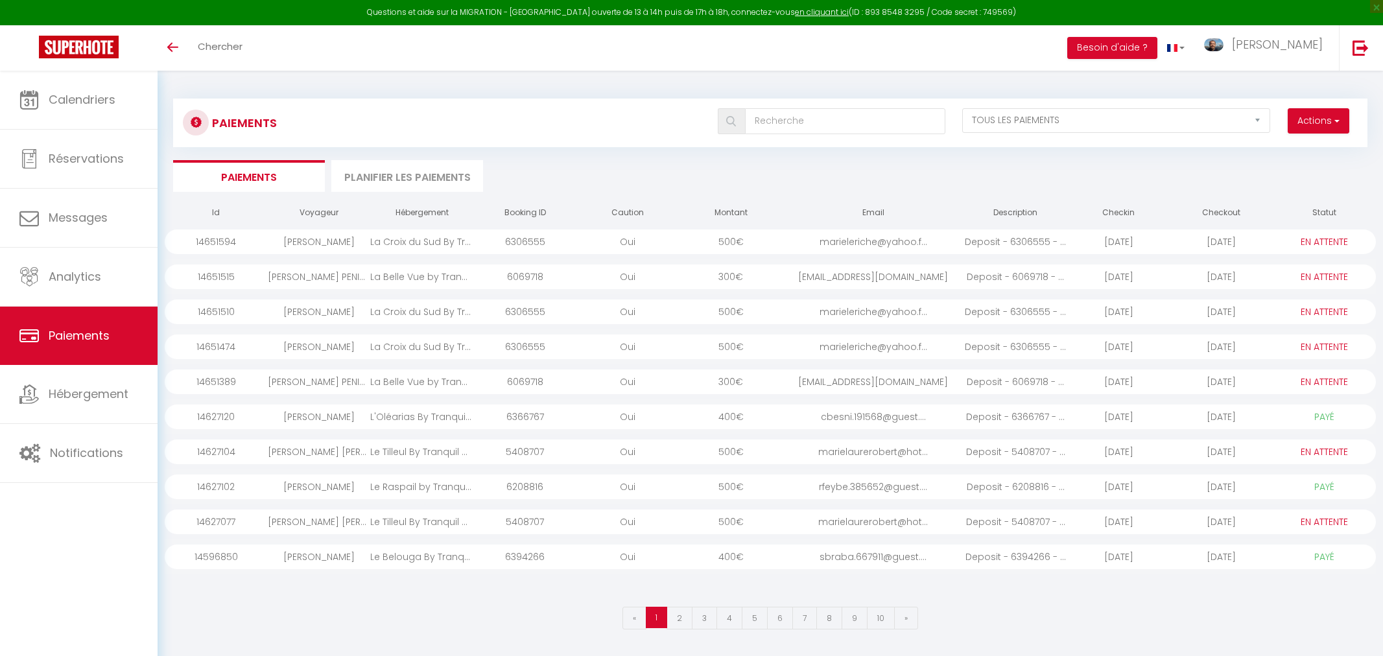
select select "2"
select select "0"
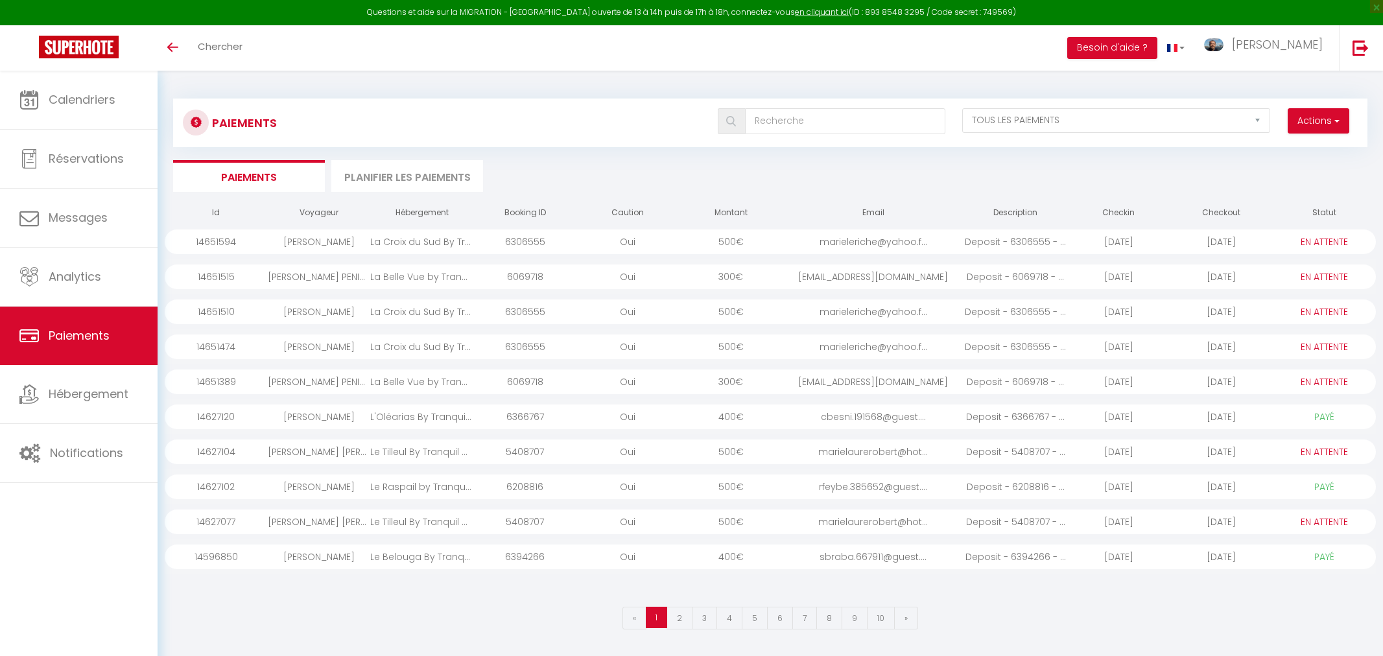
select select "0"
click at [287, 312] on div "[PERSON_NAME]" at bounding box center [317, 311] width 102 height 25
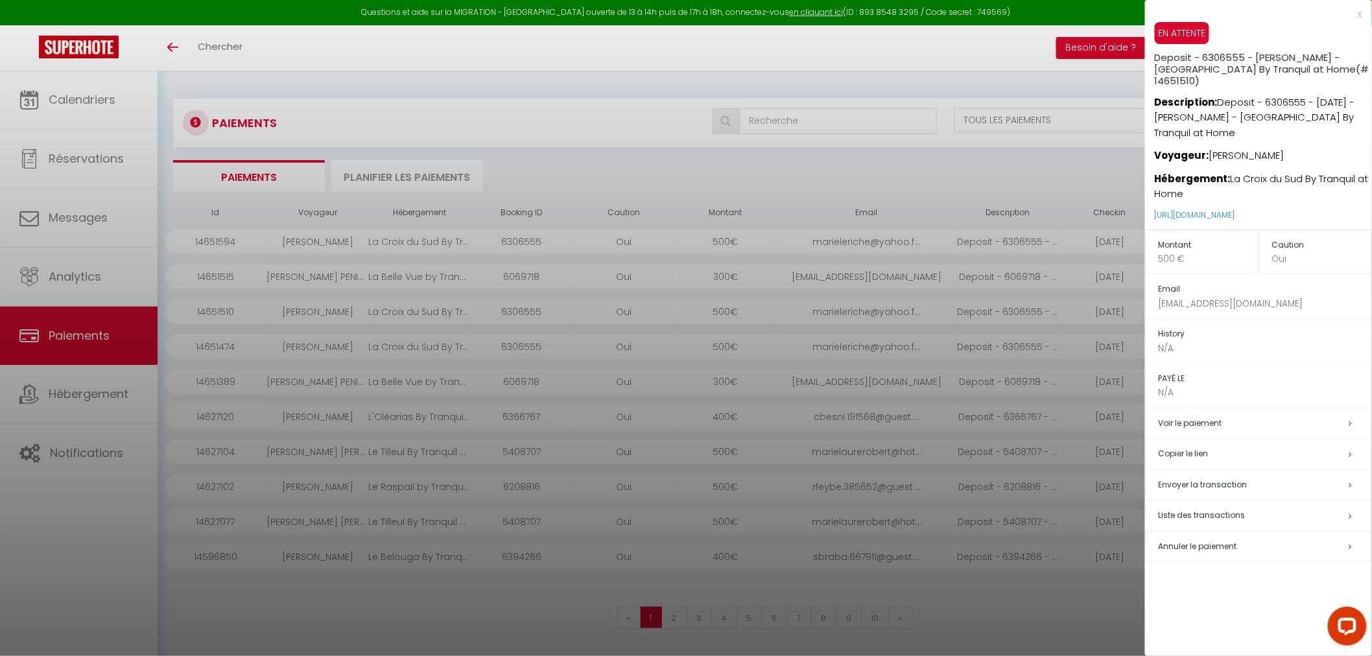
click at [1202, 541] on span "Annuler le paiement" at bounding box center [1197, 546] width 78 height 11
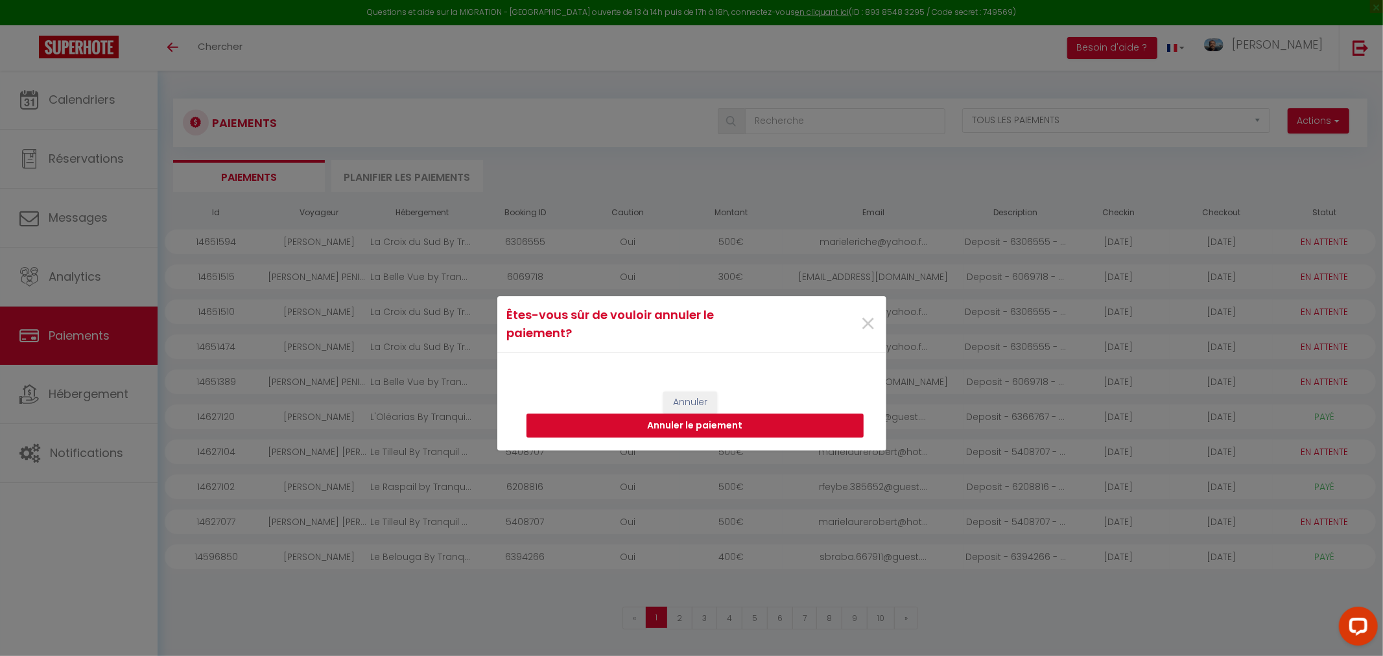
click at [642, 426] on button "Annuler le paiement" at bounding box center [694, 426] width 337 height 25
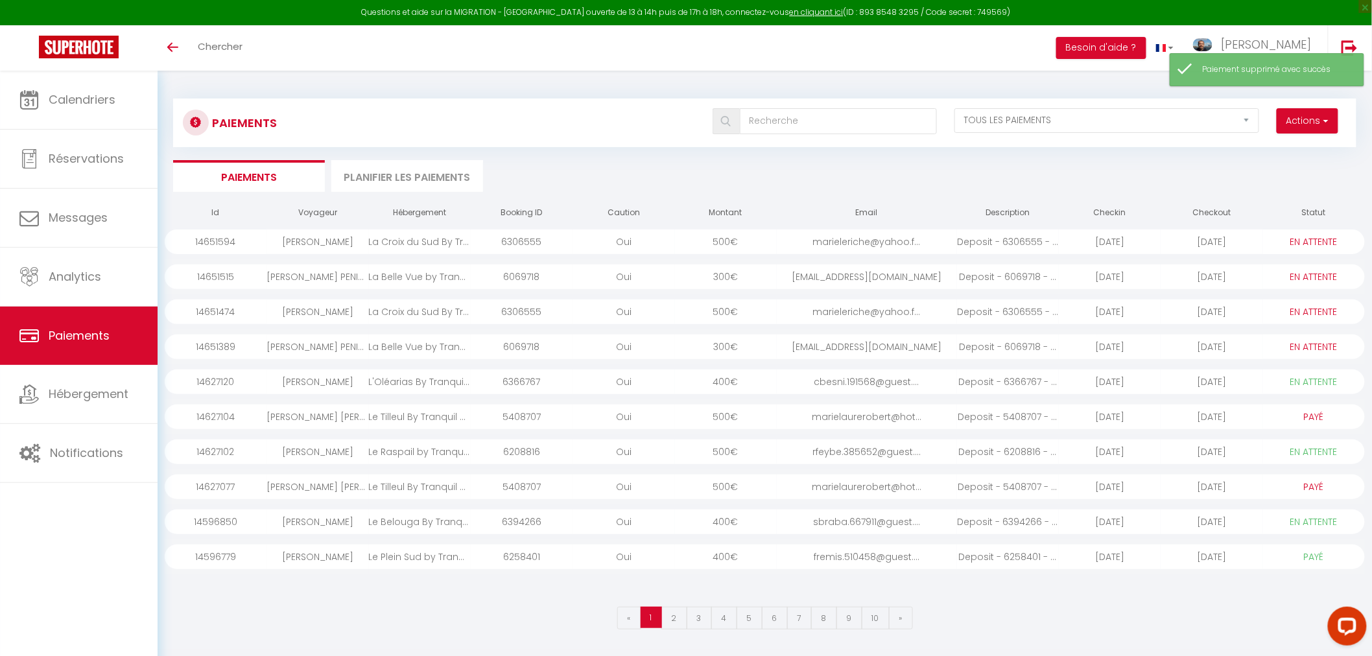
click at [285, 311] on div "[PERSON_NAME]" at bounding box center [317, 311] width 102 height 25
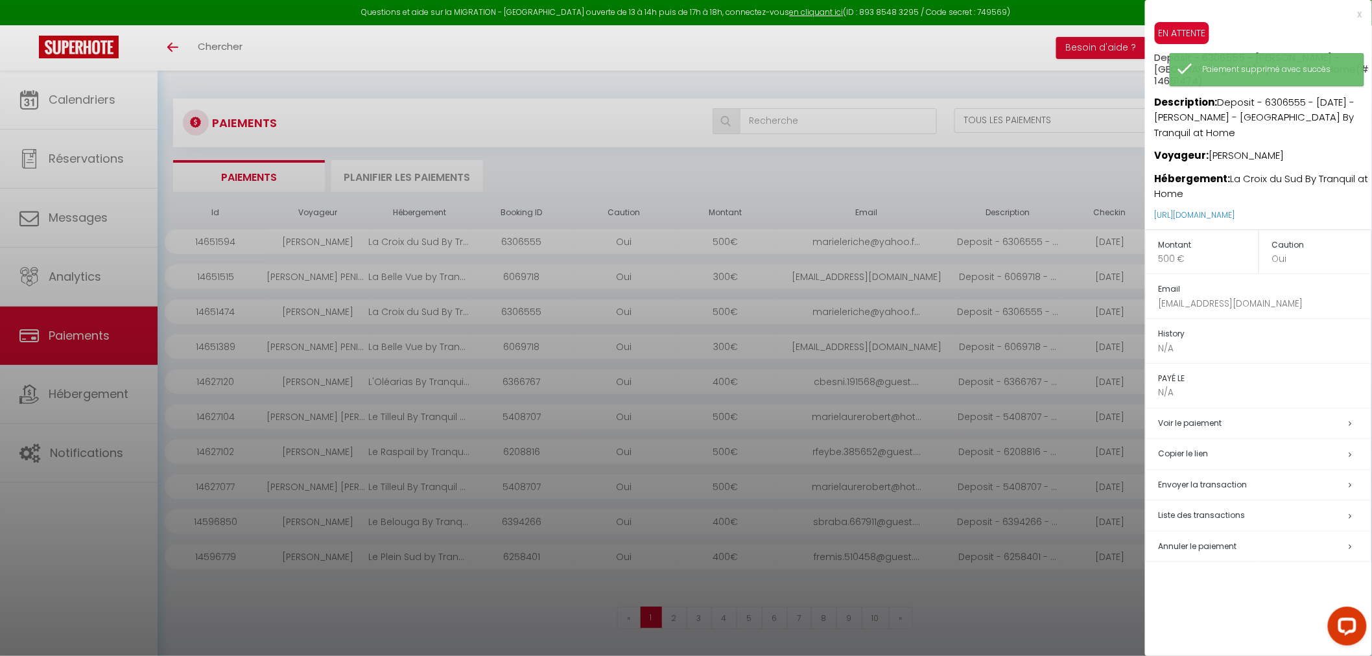
click at [1185, 541] on span "Annuler le paiement" at bounding box center [1197, 546] width 78 height 11
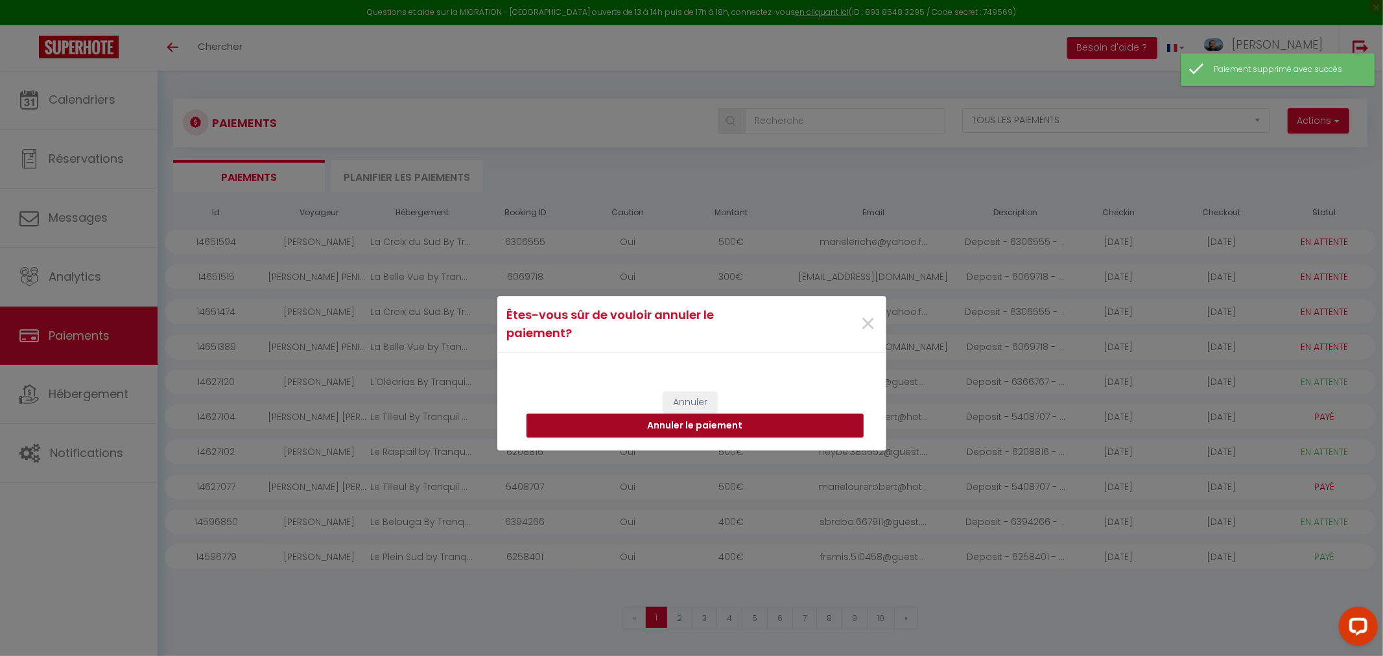
click at [731, 428] on button "Annuler le paiement" at bounding box center [694, 426] width 337 height 25
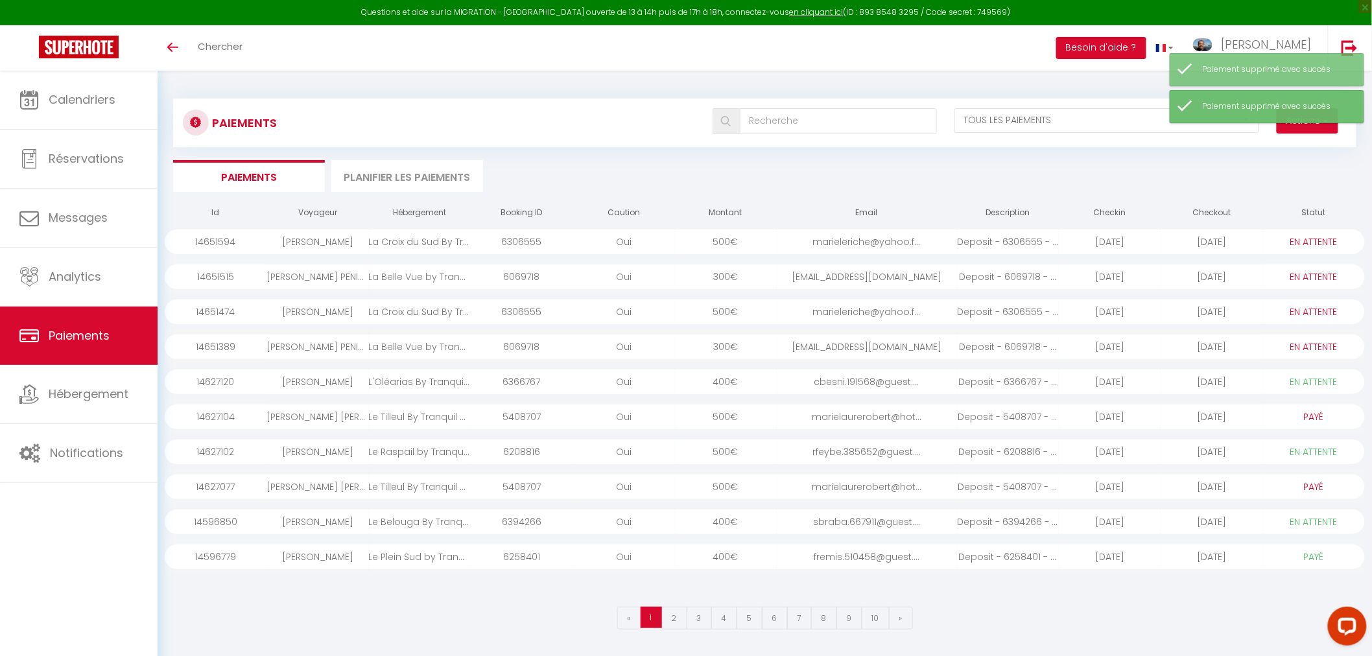
select select "0"
select select "1"
select select "0"
select select "1"
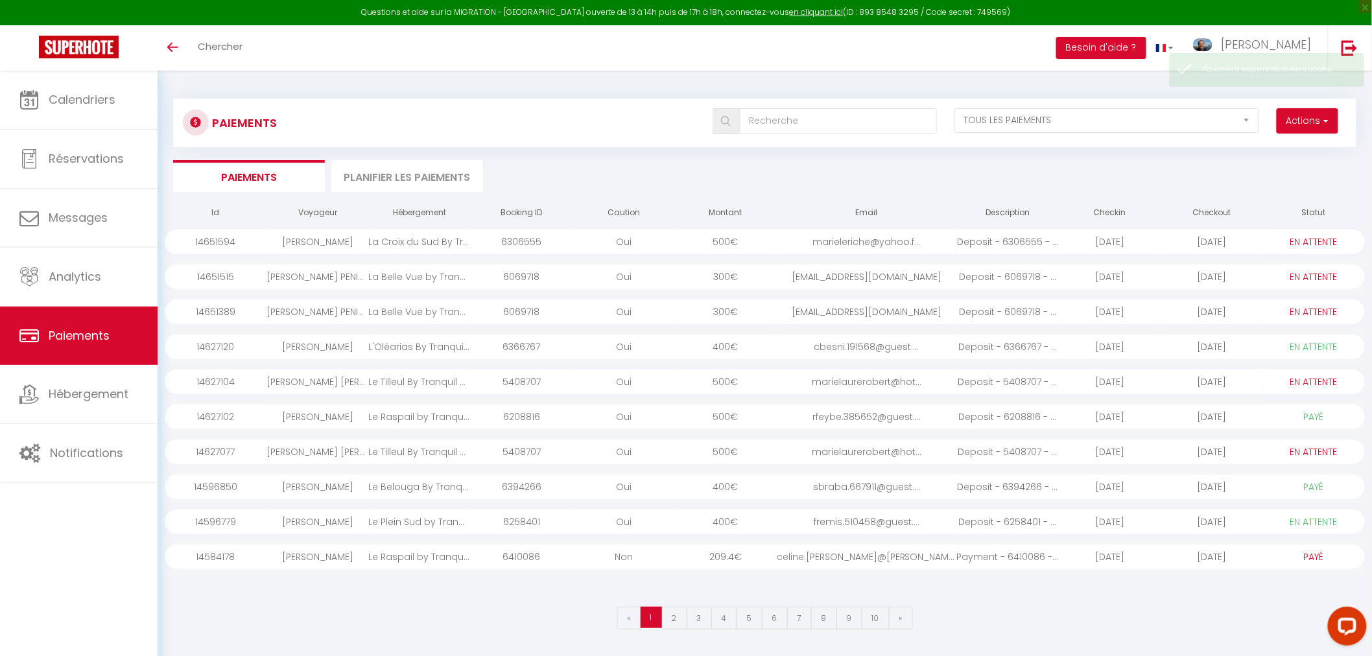
click at [379, 452] on div "Le Tilleul By Tranquil at Home" at bounding box center [420, 451] width 102 height 25
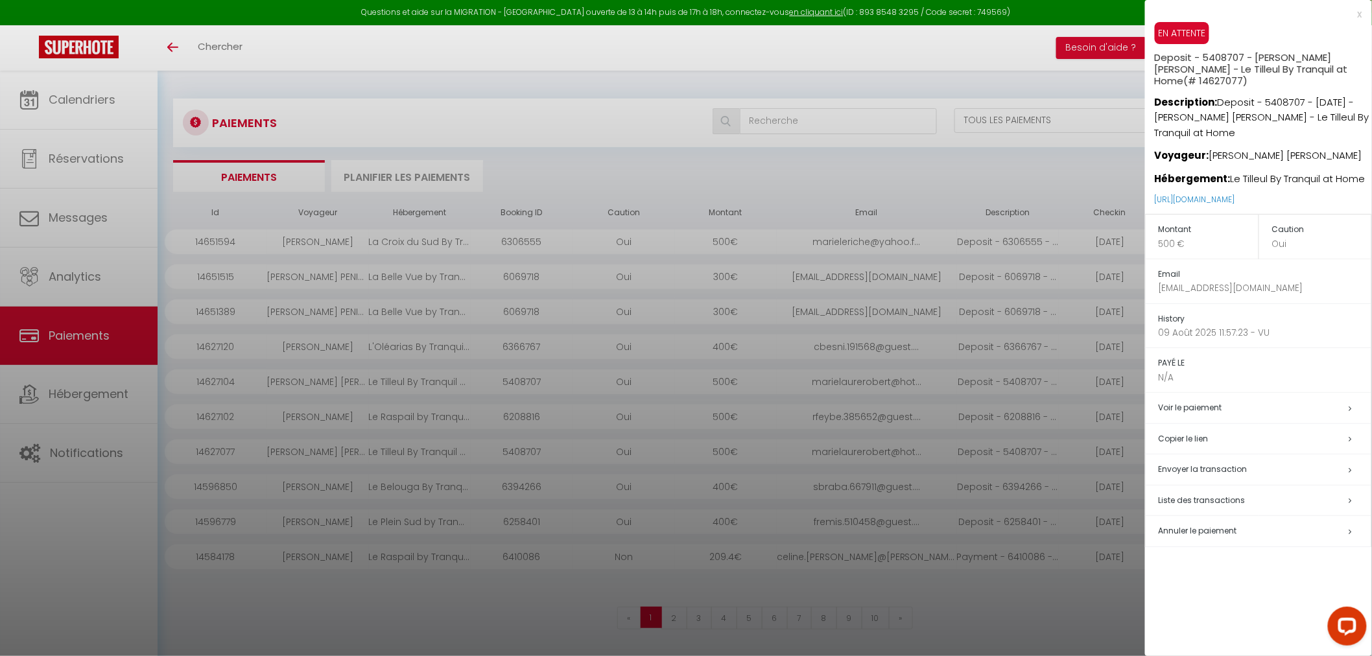
click at [1181, 525] on span "Annuler le paiement" at bounding box center [1197, 530] width 78 height 11
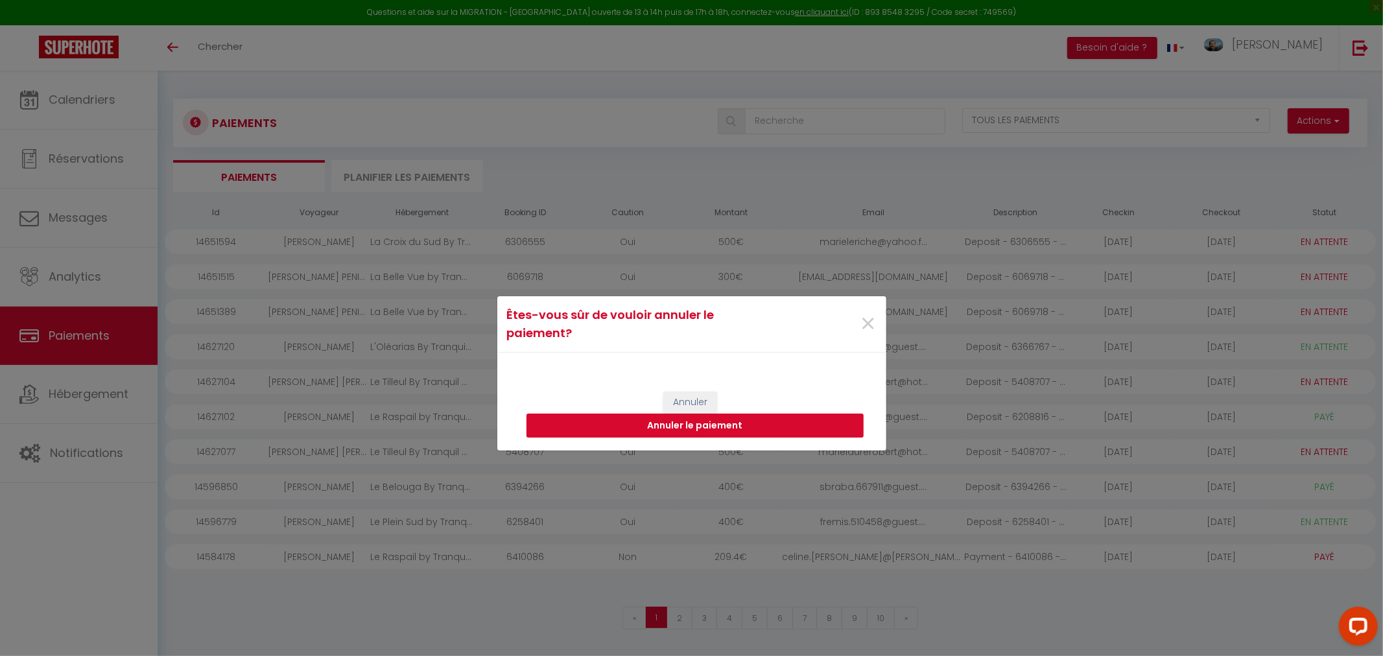
click at [646, 423] on button "Annuler le paiement" at bounding box center [694, 426] width 337 height 25
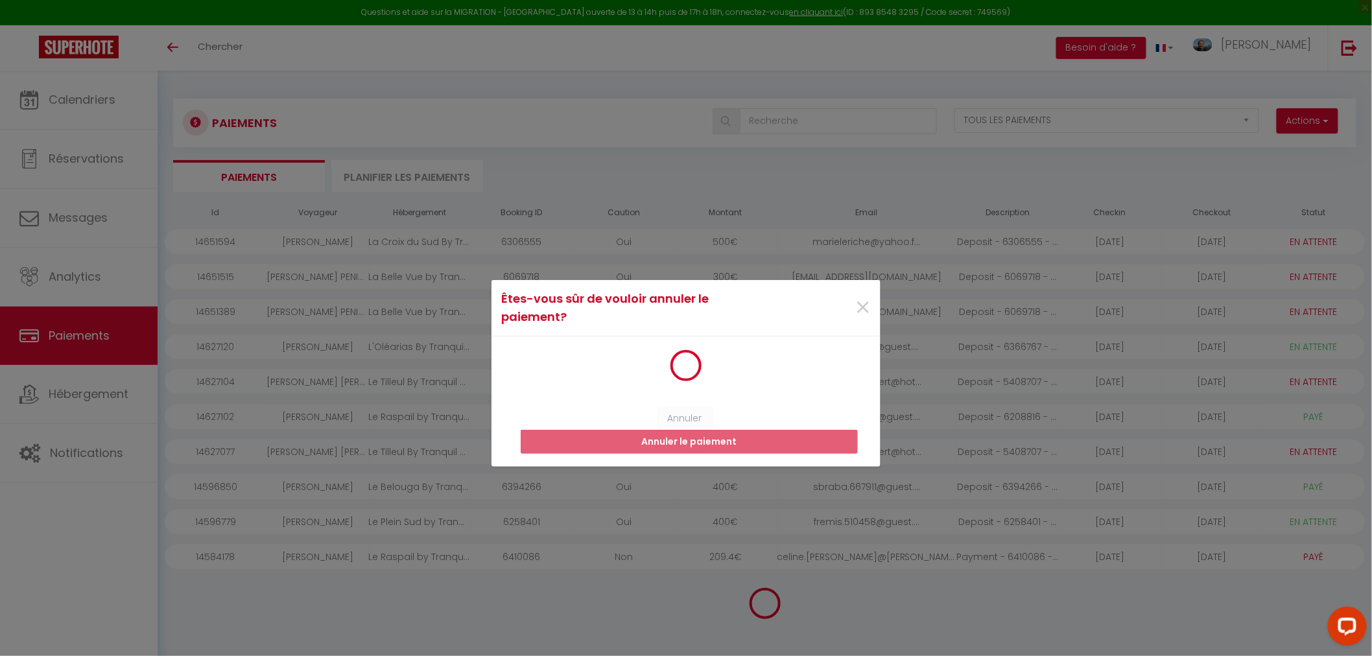
select select "0"
select select "1"
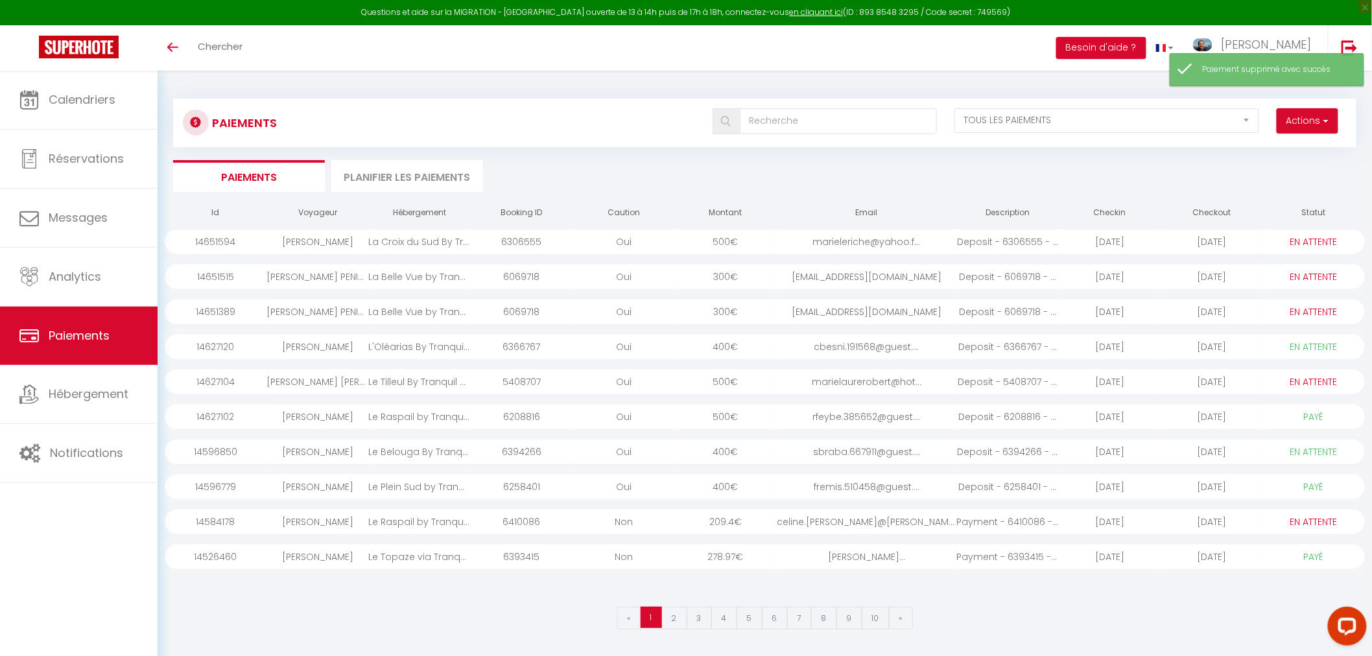
click at [410, 386] on div "Le Tilleul By Tranquil at Home" at bounding box center [420, 381] width 102 height 25
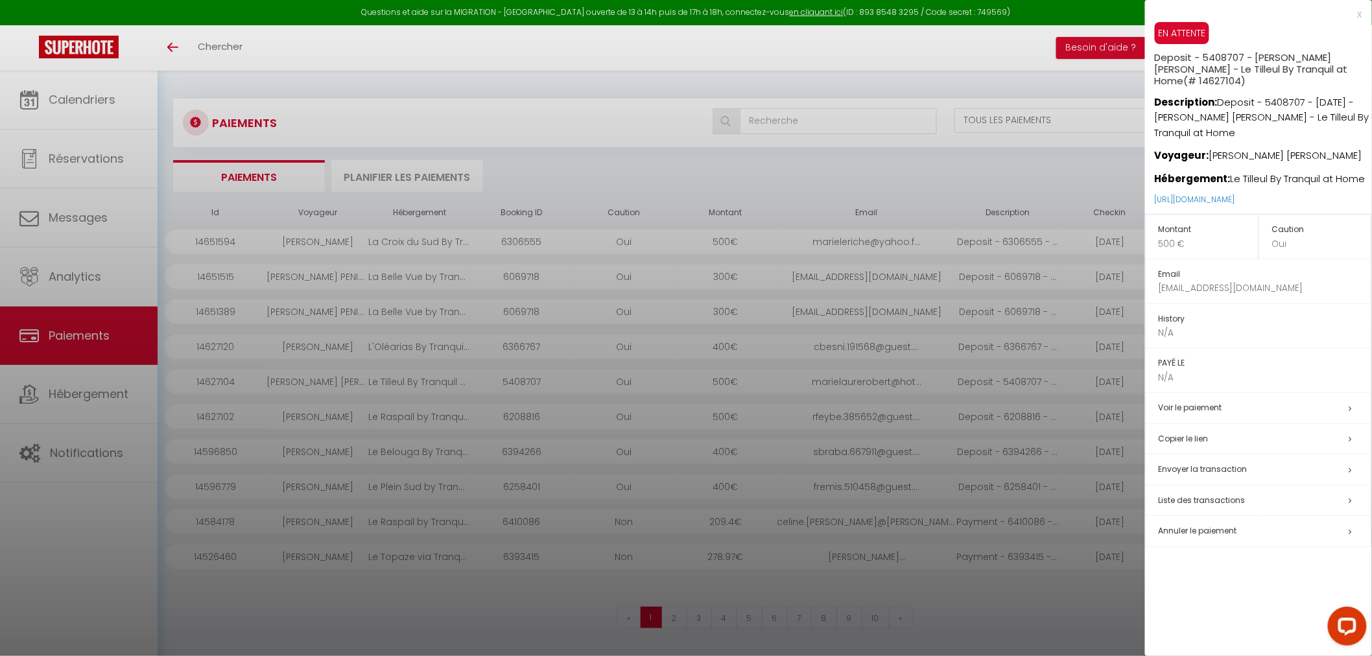
click at [1208, 525] on span "Annuler le paiement" at bounding box center [1197, 530] width 78 height 11
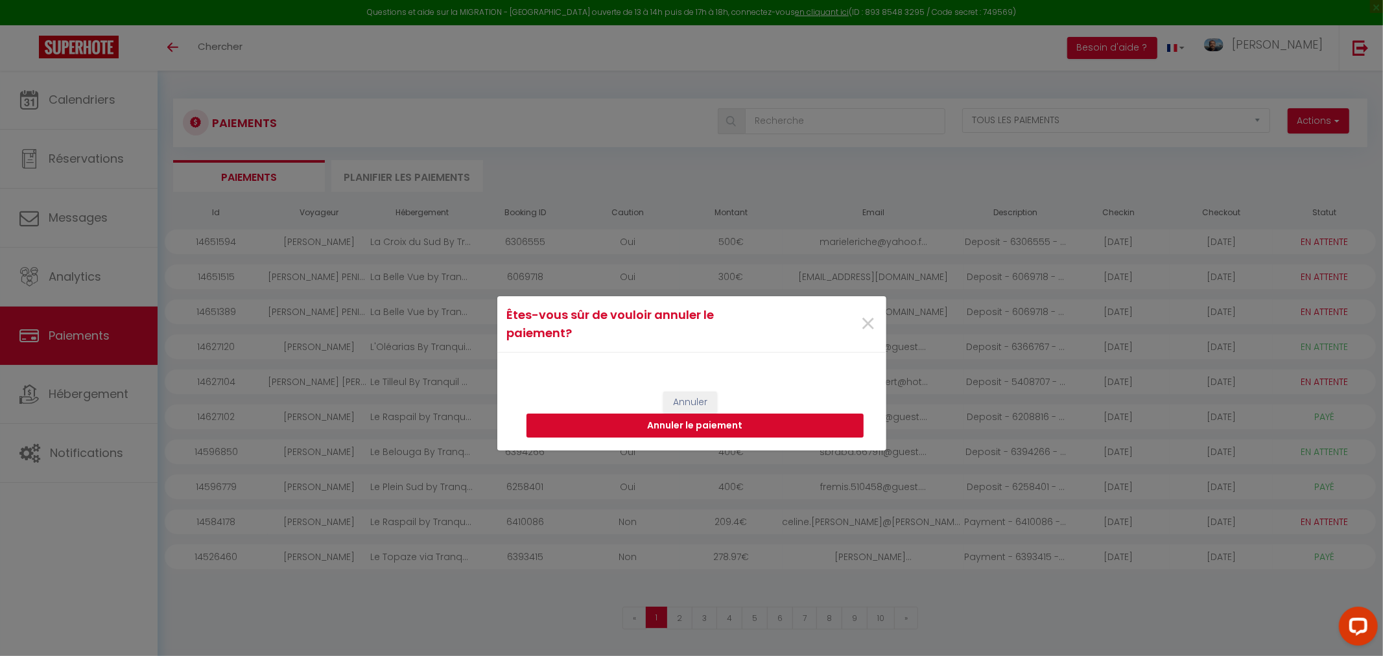
click at [742, 423] on button "Annuler le paiement" at bounding box center [694, 426] width 337 height 25
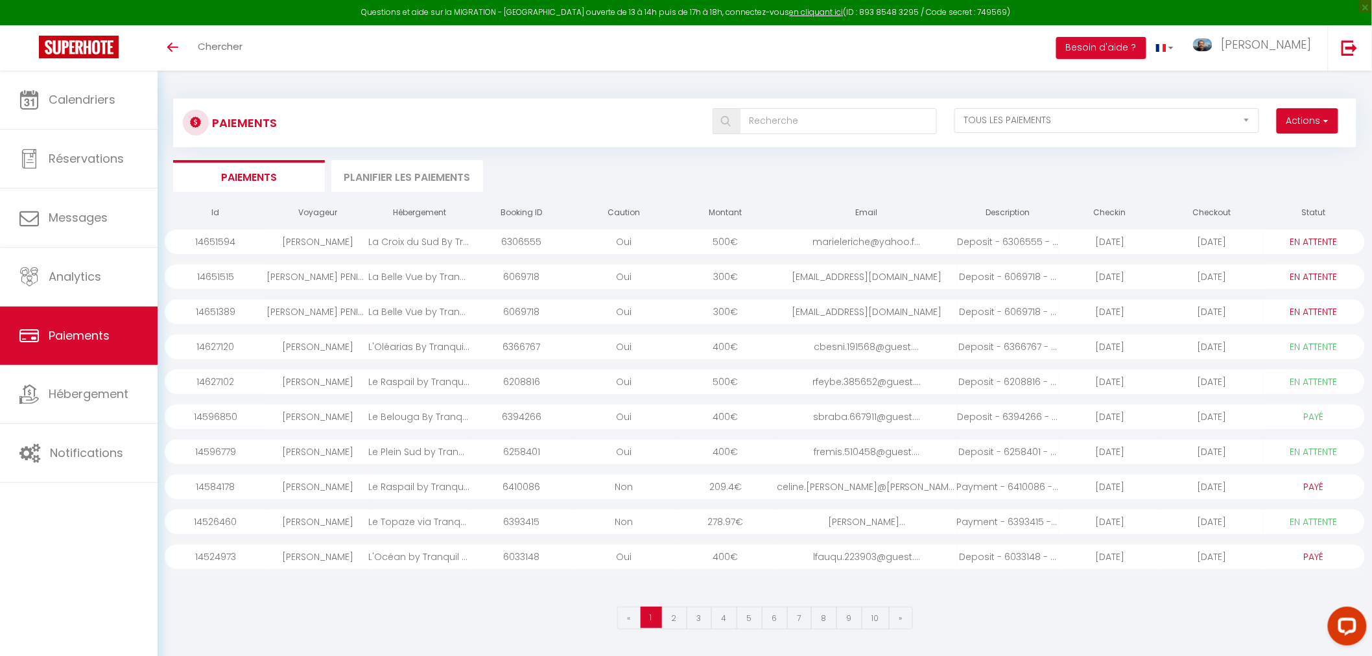
click at [406, 307] on div "La Belle Vue by Tranquil at Home" at bounding box center [420, 311] width 102 height 25
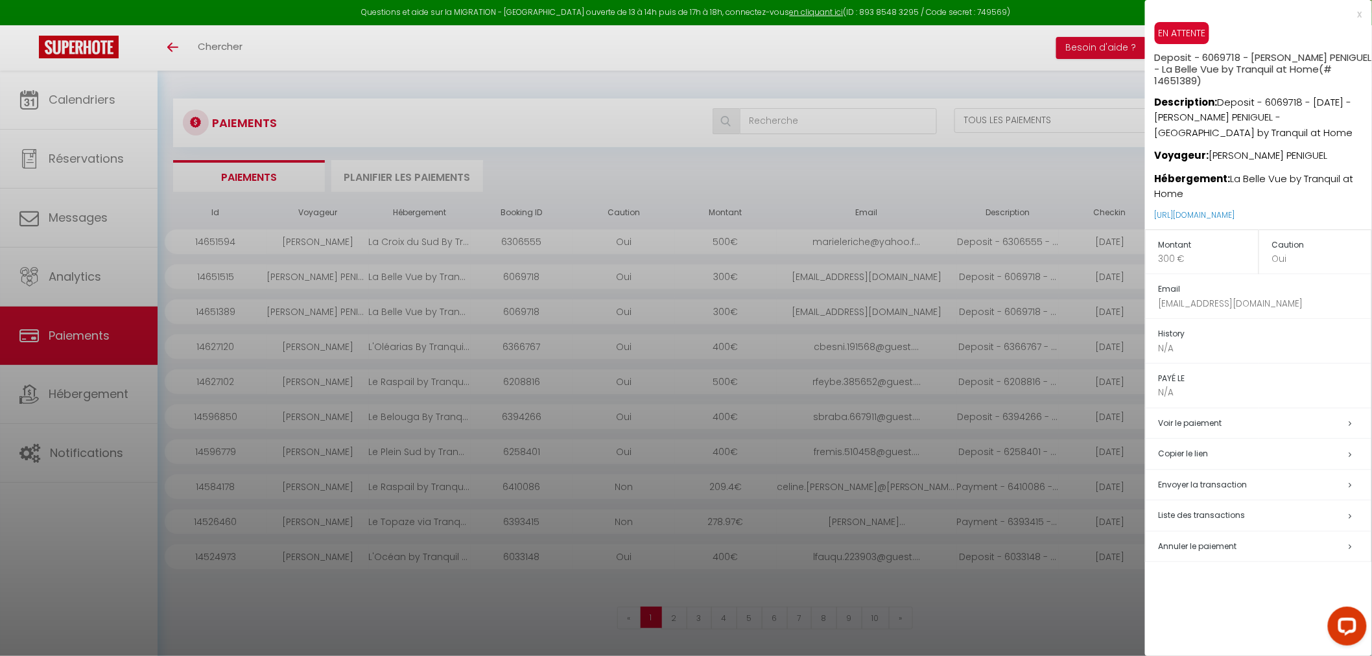
click at [1191, 541] on span "Annuler le paiement" at bounding box center [1197, 546] width 78 height 11
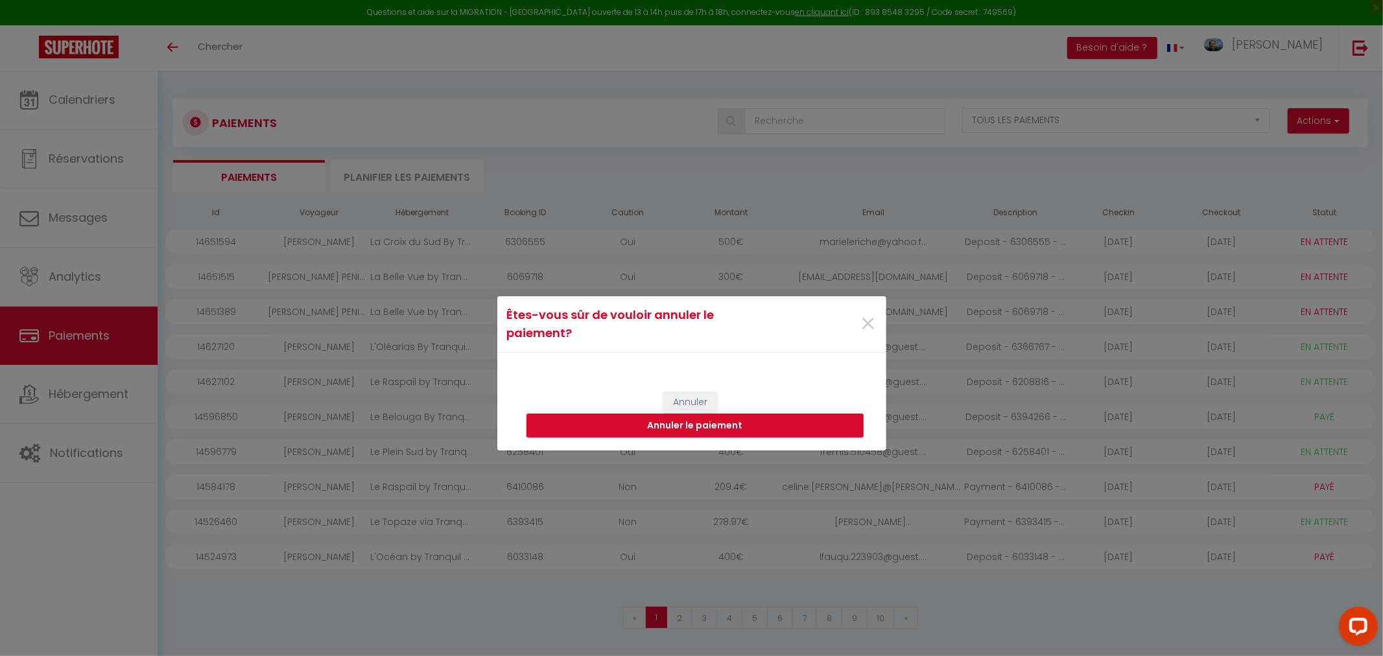
click at [742, 438] on div "[PERSON_NAME] le paiement" at bounding box center [691, 415] width 389 height 72
click at [709, 425] on button "Annuler le paiement" at bounding box center [694, 426] width 337 height 25
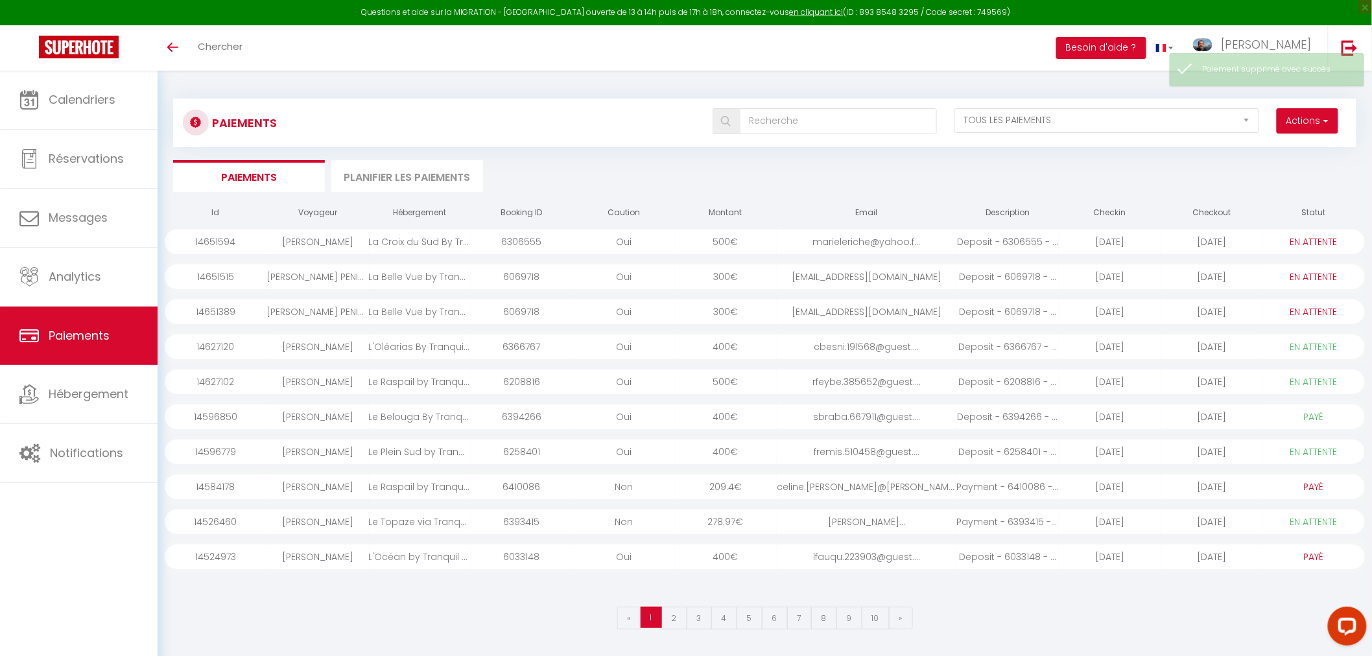
select select "0"
select select "1"
select select "0"
select select "1"
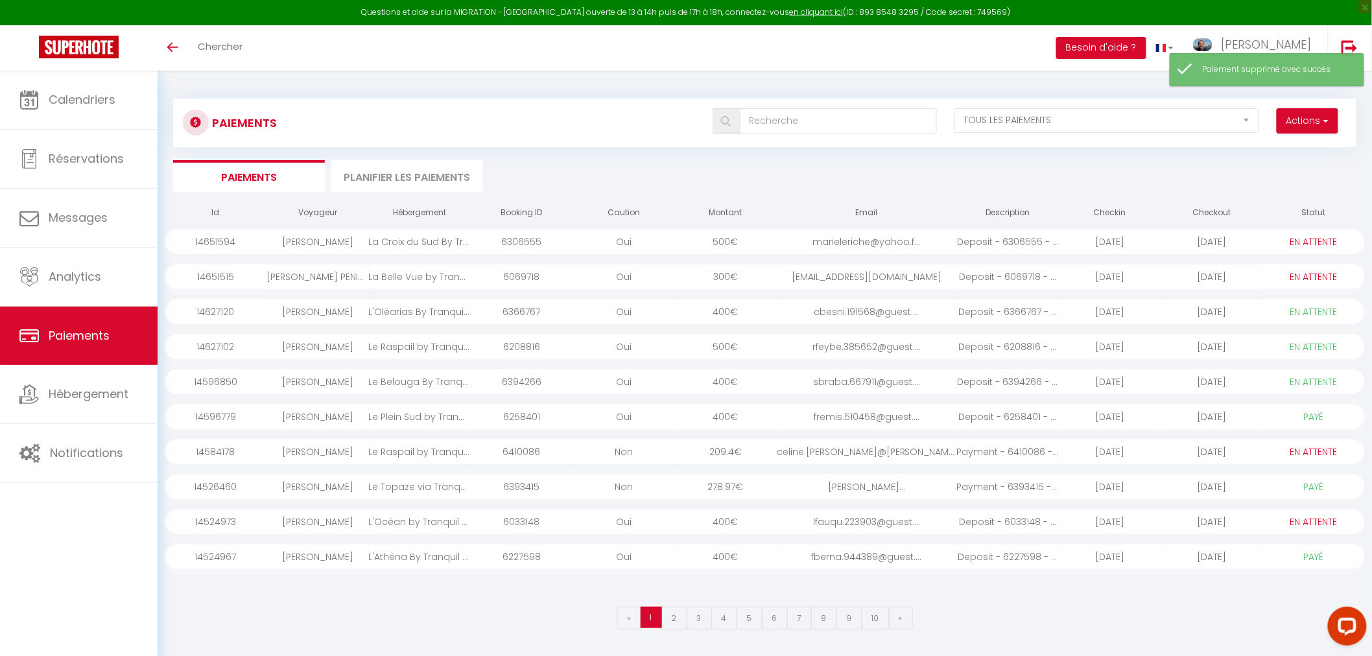
click at [339, 274] on div "[PERSON_NAME] PENIGUEL" at bounding box center [317, 276] width 102 height 25
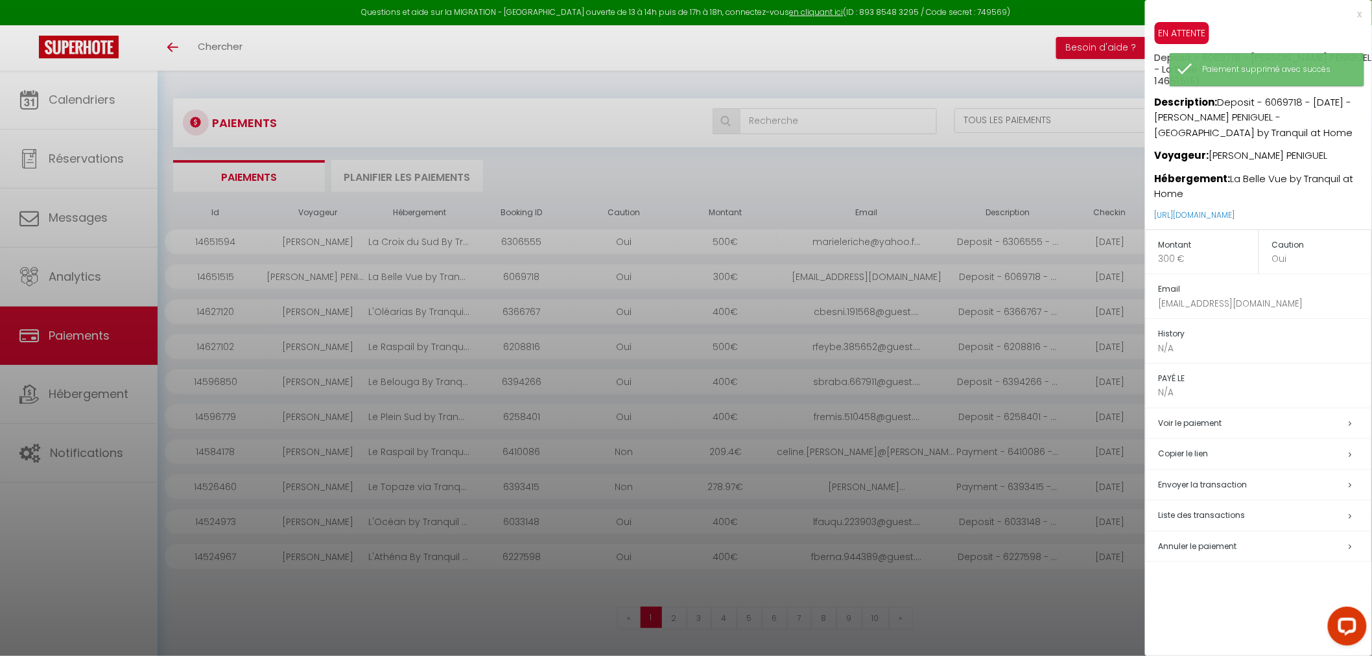
click at [1182, 541] on span "Annuler le paiement" at bounding box center [1197, 546] width 78 height 11
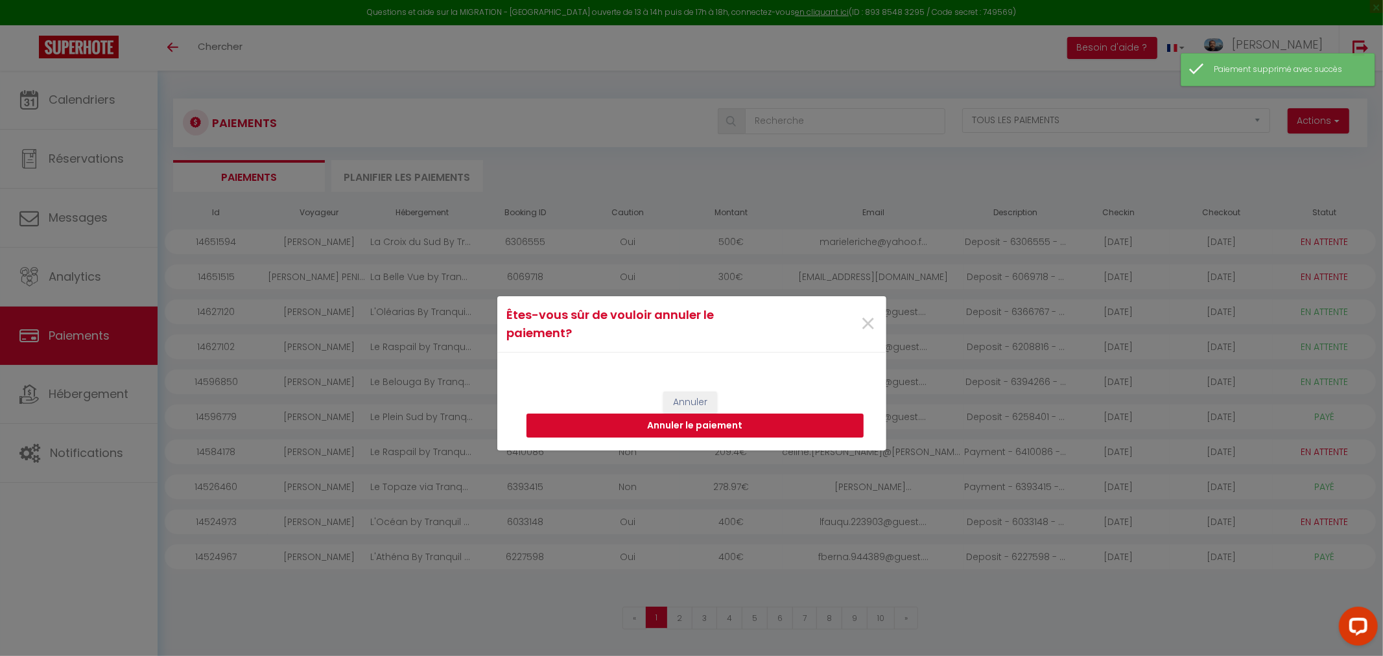
click at [710, 429] on button "Annuler le paiement" at bounding box center [694, 426] width 337 height 25
